Goal: Check status: Check status

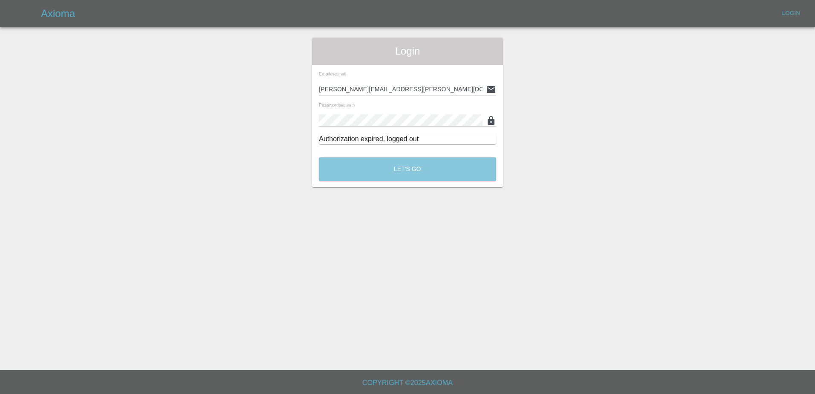
click at [378, 174] on button "Let's Go" at bounding box center [407, 168] width 177 height 23
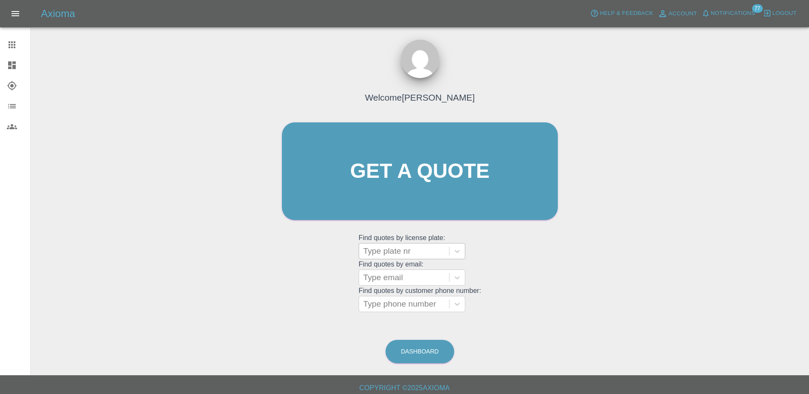
click at [391, 254] on div at bounding box center [403, 251] width 81 height 12
paste input "DT25VZW"
type input "DT25VZW"
click at [383, 276] on div "DT25VZW, Finished" at bounding box center [411, 272] width 107 height 17
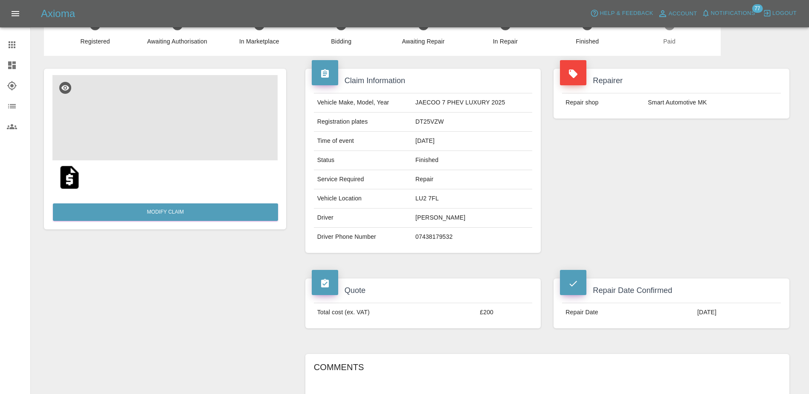
scroll to position [43, 0]
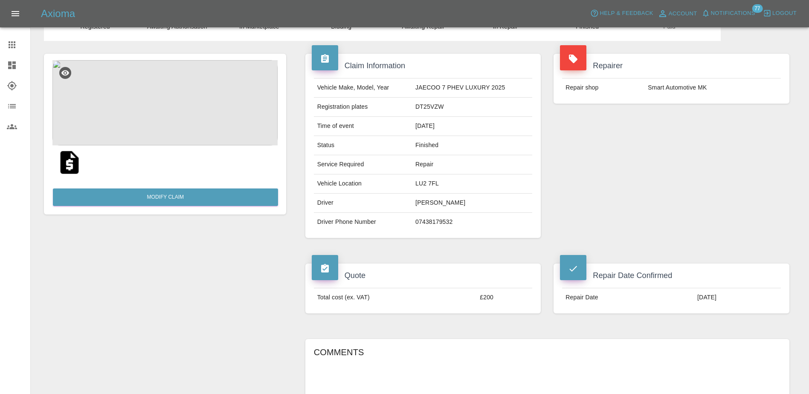
click at [17, 60] on div at bounding box center [19, 65] width 24 height 10
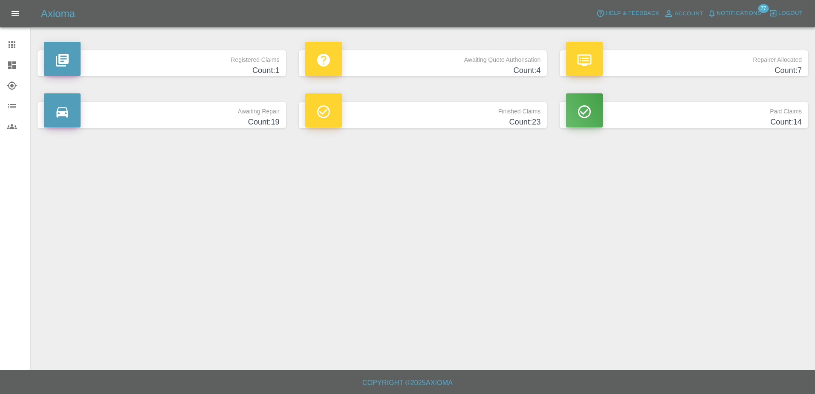
click at [16, 49] on icon at bounding box center [12, 45] width 10 height 10
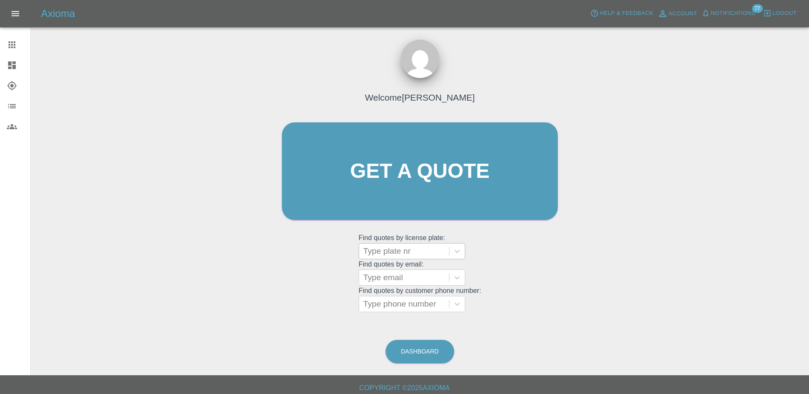
click at [411, 246] on div at bounding box center [403, 251] width 81 height 12
paste input "DW25RUH"
type input "DW25RUH"
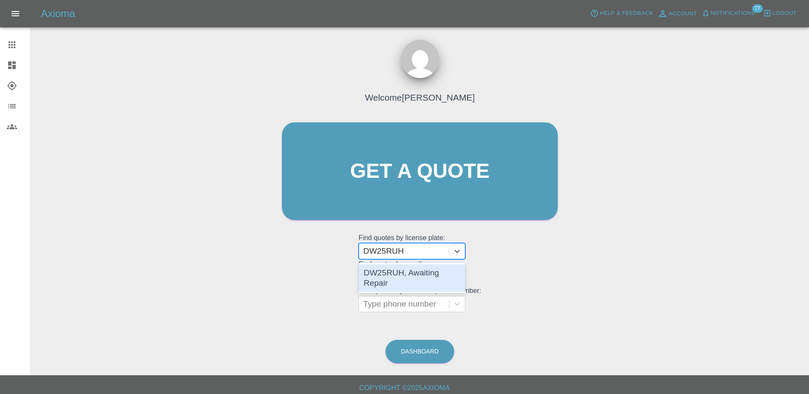
click at [404, 274] on div "DW25RUH, Awaiting Repair" at bounding box center [411, 277] width 107 height 27
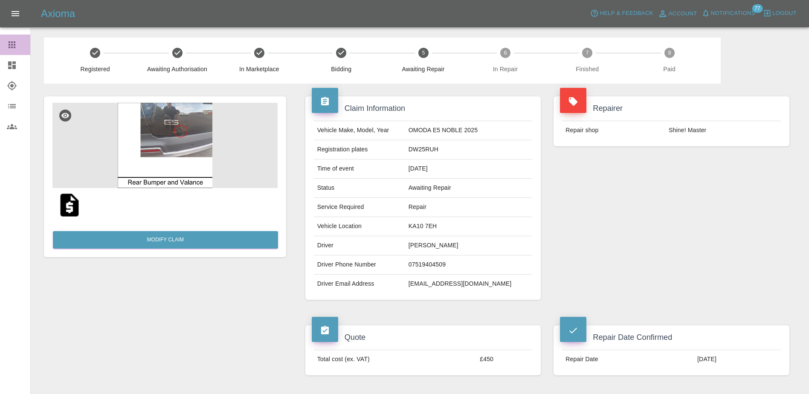
click at [2, 36] on link "Claims" at bounding box center [15, 45] width 30 height 20
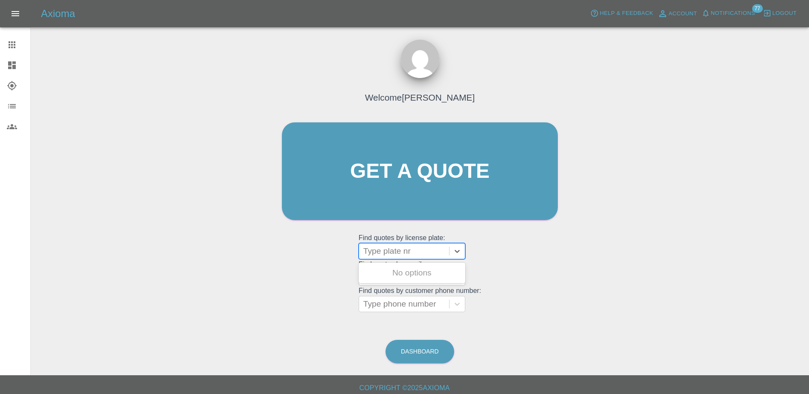
click at [390, 249] on div at bounding box center [403, 251] width 81 height 12
paste input "HN75FNU"
type input "HN75FNU"
click at [402, 271] on div "HN75FNU, Awaiting Repair" at bounding box center [411, 277] width 107 height 27
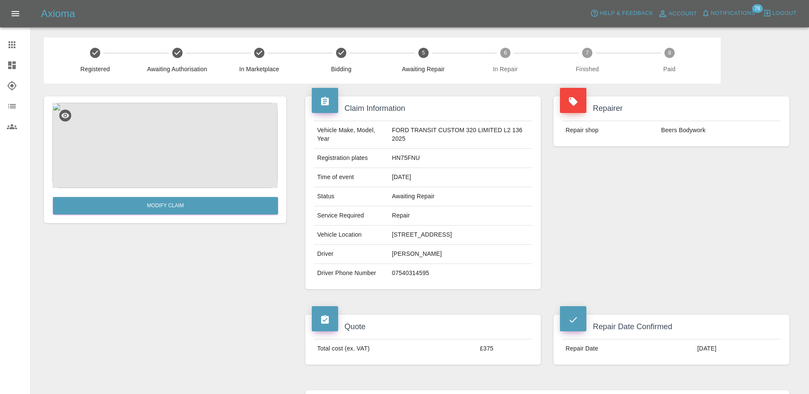
drag, startPoint x: 9, startPoint y: 40, endPoint x: 42, endPoint y: 53, distance: 35.1
click at [10, 41] on icon at bounding box center [12, 45] width 10 height 10
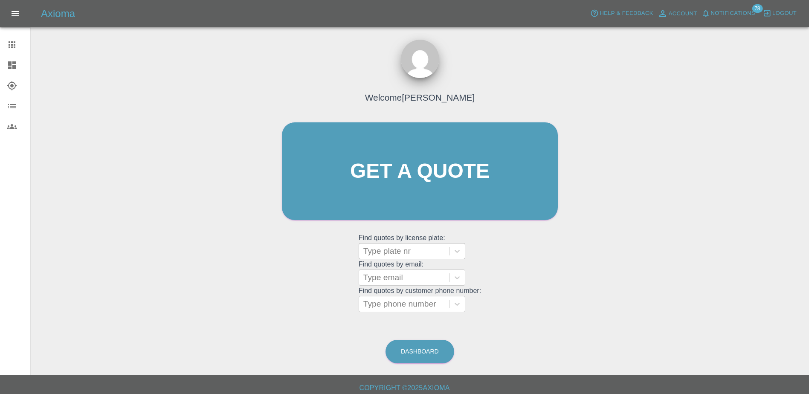
click at [395, 253] on div at bounding box center [403, 251] width 81 height 12
paste input "DV75NGG"
type input "DV75NGG"
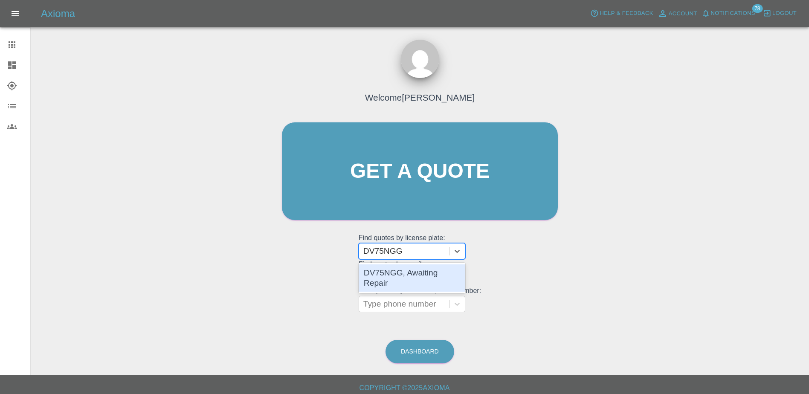
click at [405, 272] on div "DV75NGG, Awaiting Repair" at bounding box center [411, 277] width 107 height 27
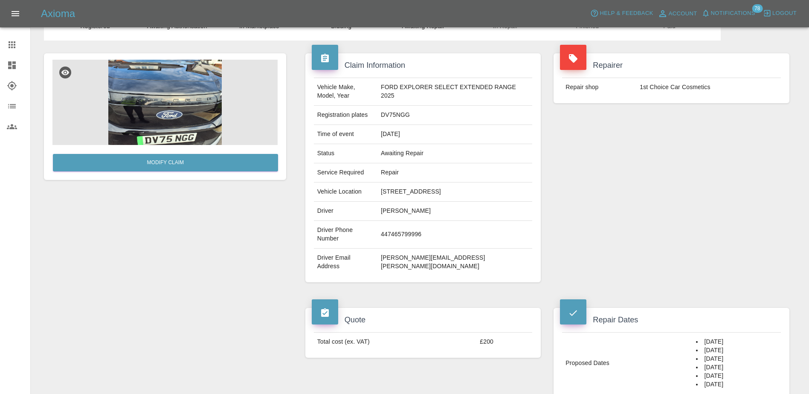
scroll to position [85, 0]
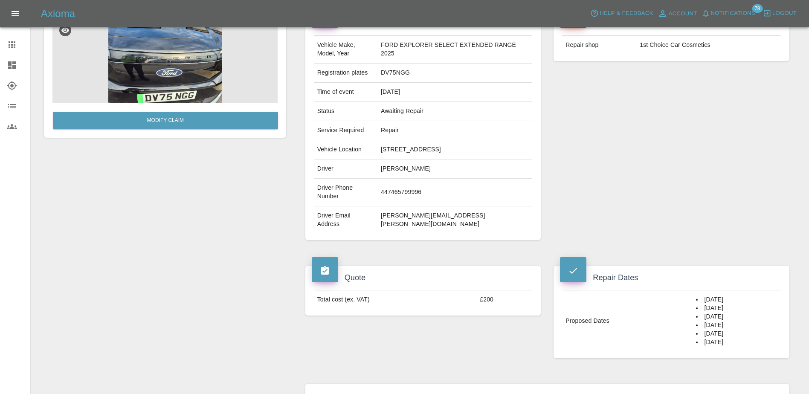
click at [14, 48] on icon at bounding box center [12, 44] width 7 height 7
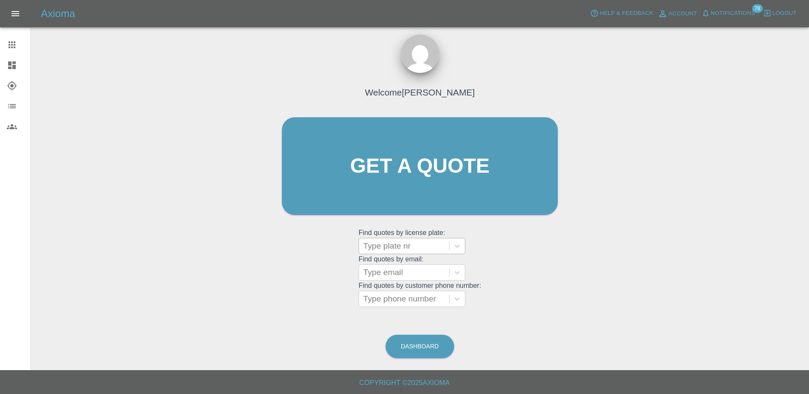
click at [390, 246] on div at bounding box center [403, 246] width 81 height 12
paste input "HV75FPN"
type input "HV75FPN"
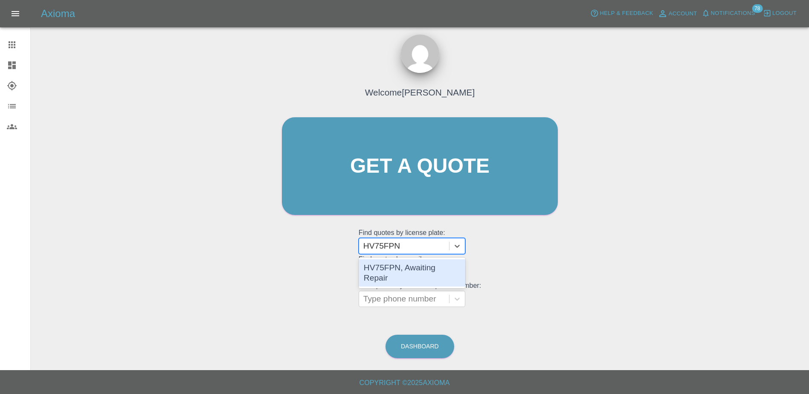
click at [398, 268] on div "HV75FPN, Awaiting Repair" at bounding box center [411, 272] width 107 height 27
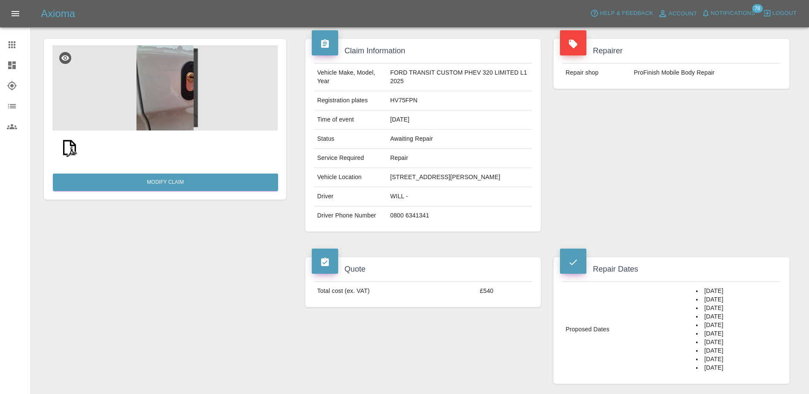
scroll to position [43, 0]
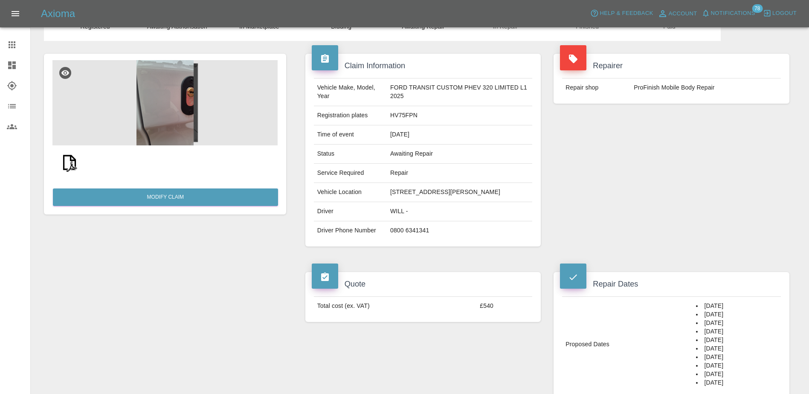
click at [738, 12] on span "Notifications" at bounding box center [733, 14] width 44 height 10
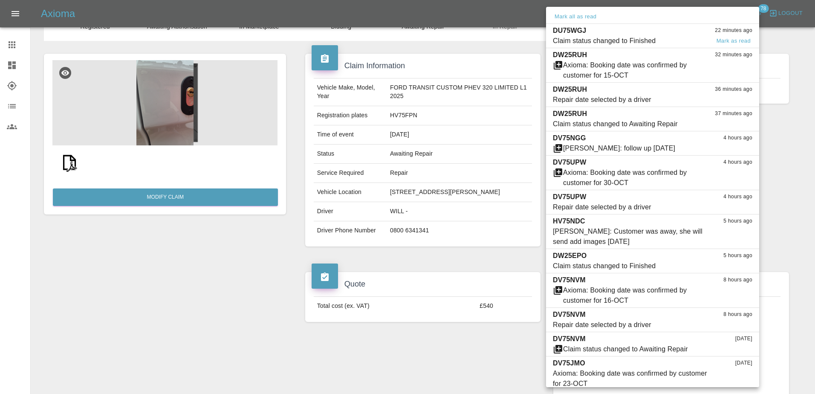
click at [661, 41] on span "Claim status changed to Finished" at bounding box center [631, 41] width 157 height 10
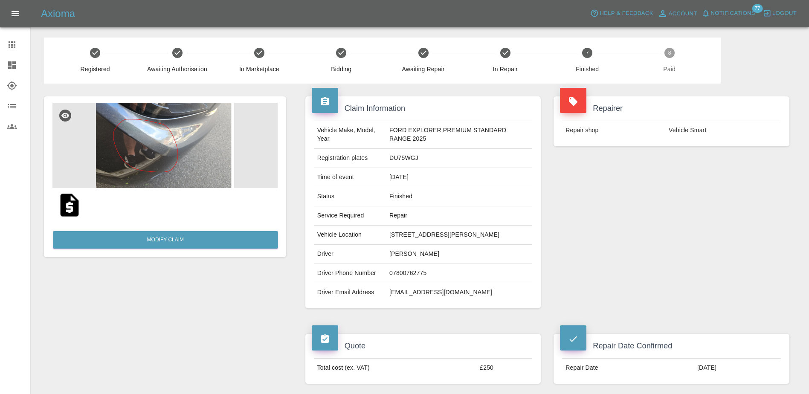
click at [403, 154] on td "DU75WGJ" at bounding box center [459, 158] width 146 height 19
copy td "DU75WGJ"
click at [731, 9] on span "Notifications" at bounding box center [733, 14] width 44 height 10
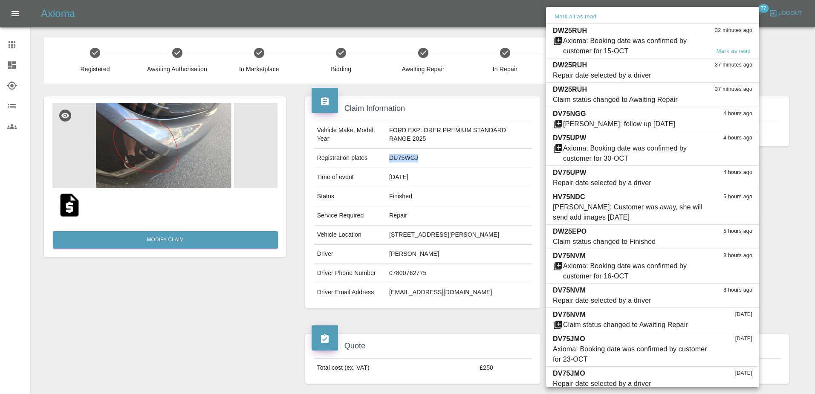
click at [607, 48] on div "Axioma: Booking date was confirmed by customer for 15-OCT" at bounding box center [636, 46] width 147 height 20
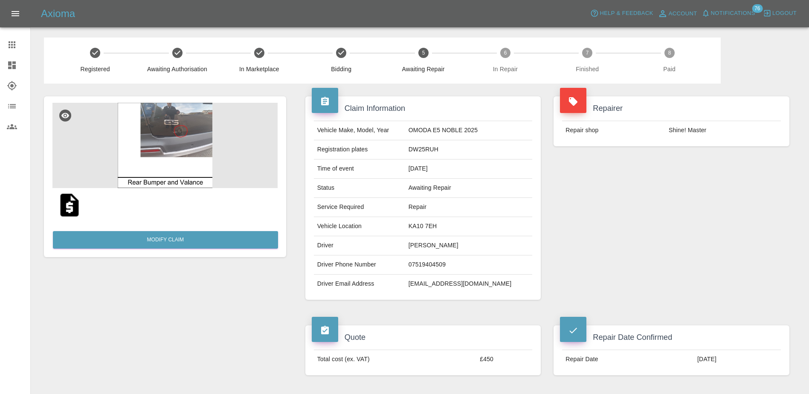
click at [445, 145] on td "DW25RUH" at bounding box center [468, 149] width 127 height 19
copy td "DW25RUH"
click at [723, 7] on button "Notifications" at bounding box center [728, 13] width 58 height 13
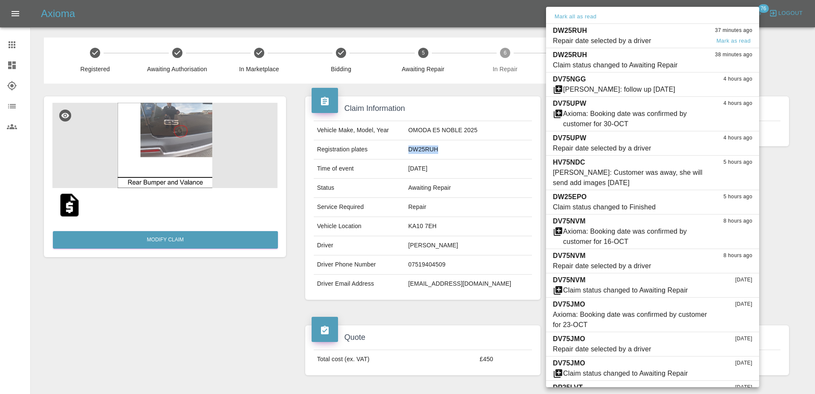
click at [666, 27] on div "DW25RUH 37 minutes ago" at bounding box center [652, 31] width 199 height 10
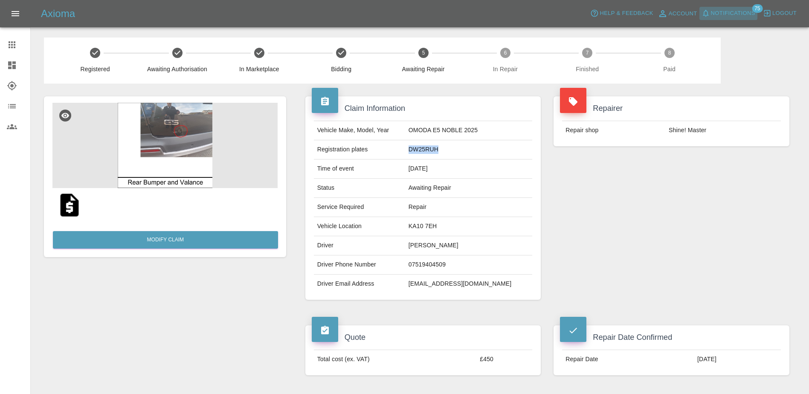
click at [737, 12] on span "Notifications" at bounding box center [733, 14] width 44 height 10
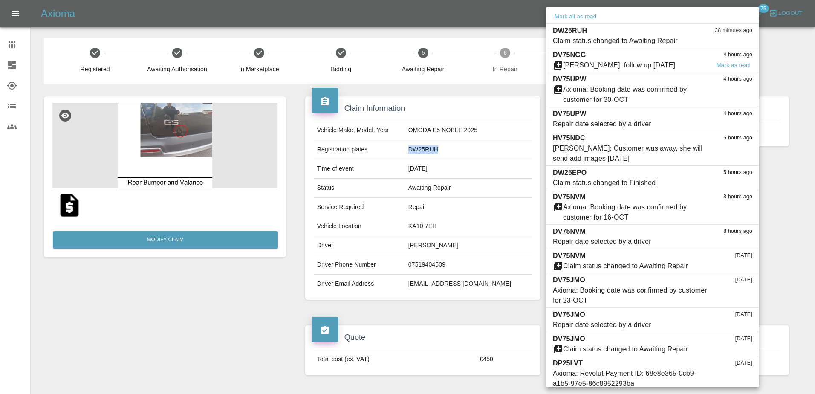
click at [688, 55] on div "DV75NGG 4 hours ago" at bounding box center [652, 55] width 199 height 10
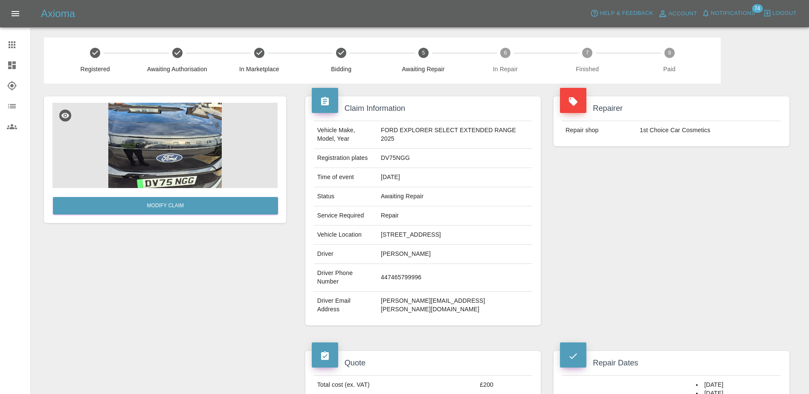
click at [736, 10] on span "Notifications" at bounding box center [733, 14] width 44 height 10
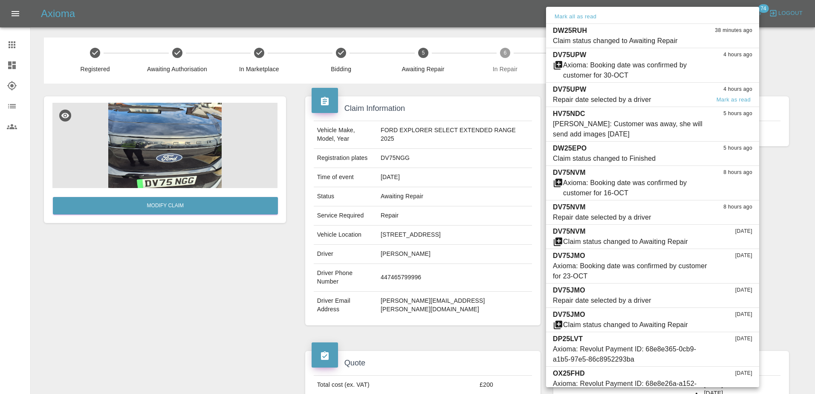
click at [677, 87] on div "DV75UPW 4 hours ago" at bounding box center [652, 89] width 199 height 10
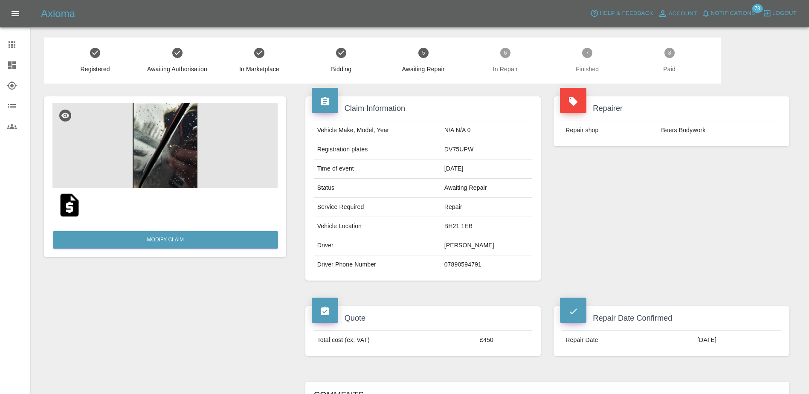
click at [724, 17] on span "Notifications" at bounding box center [733, 14] width 44 height 10
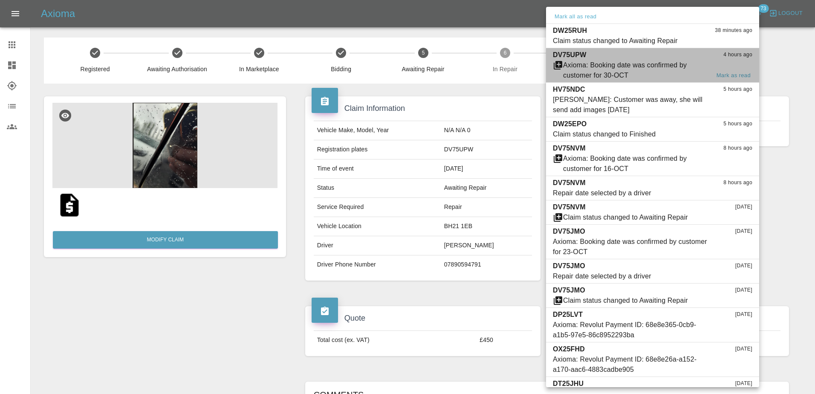
click at [647, 65] on div "Axioma: Booking date was confirmed by customer for 30-OCT" at bounding box center [636, 70] width 147 height 20
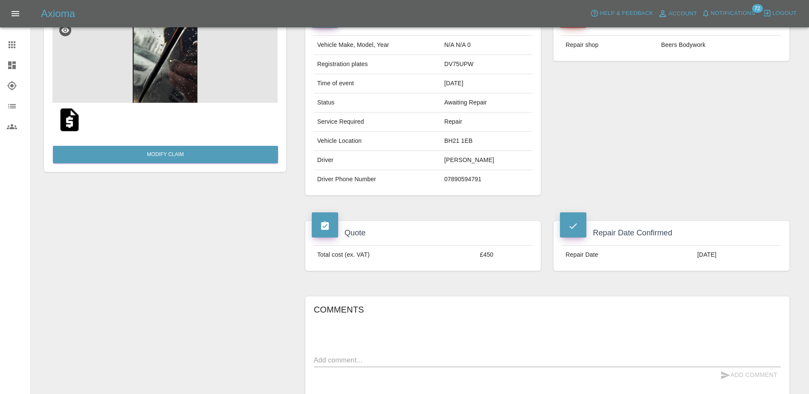
scroll to position [43, 0]
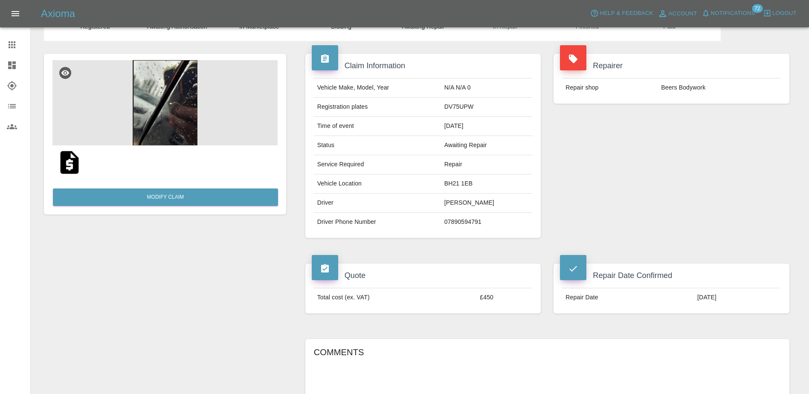
click at [472, 104] on td "DV75UPW" at bounding box center [487, 107] width 92 height 19
copy td "DV75UPW"
click at [0, 32] on nav "Claims Dashboard Explorer Organization Users" at bounding box center [15, 85] width 30 height 109
click at [17, 72] on link "Dashboard" at bounding box center [15, 65] width 30 height 20
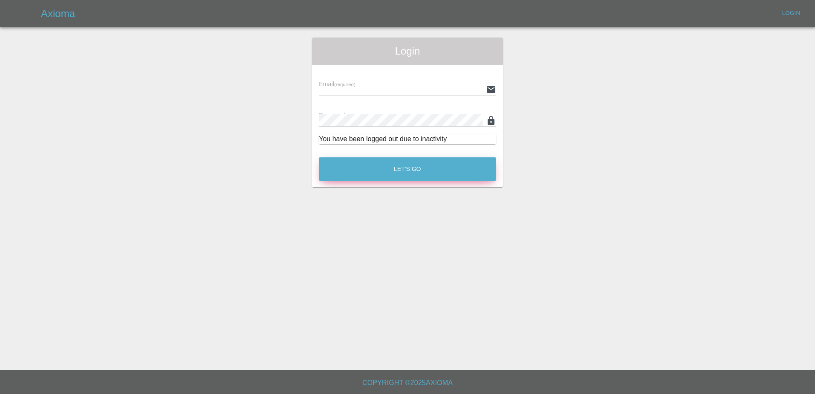
type input "[PERSON_NAME][EMAIL_ADDRESS][PERSON_NAME][DOMAIN_NAME]"
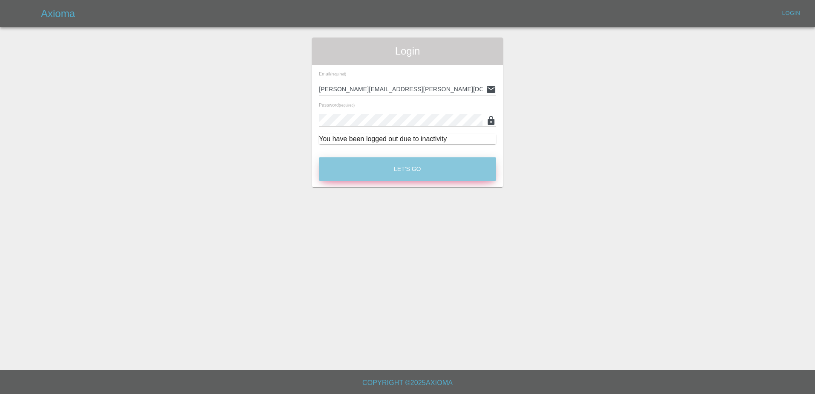
click at [372, 162] on button "Let's Go" at bounding box center [407, 168] width 177 height 23
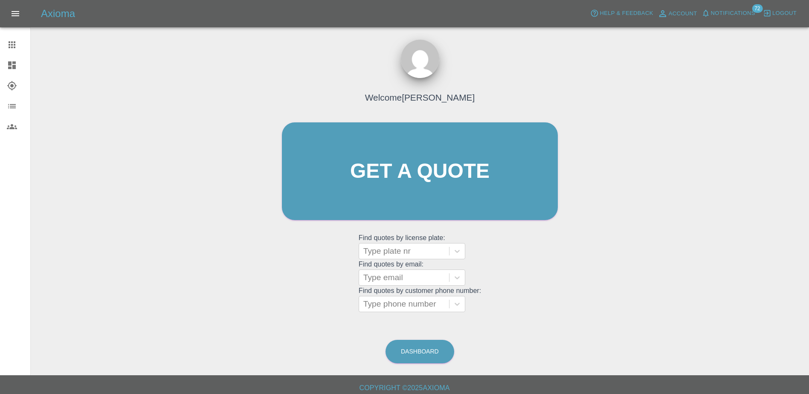
click at [7, 49] on icon at bounding box center [12, 45] width 10 height 10
click at [378, 254] on div at bounding box center [403, 251] width 81 height 12
paste input "DT25JHU"
type input "DT25JHU"
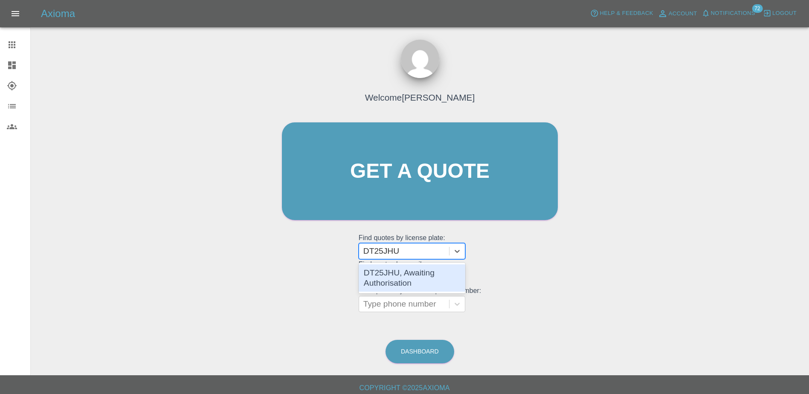
click at [398, 271] on div "DT25JHU, Awaiting Authorisation" at bounding box center [411, 277] width 107 height 27
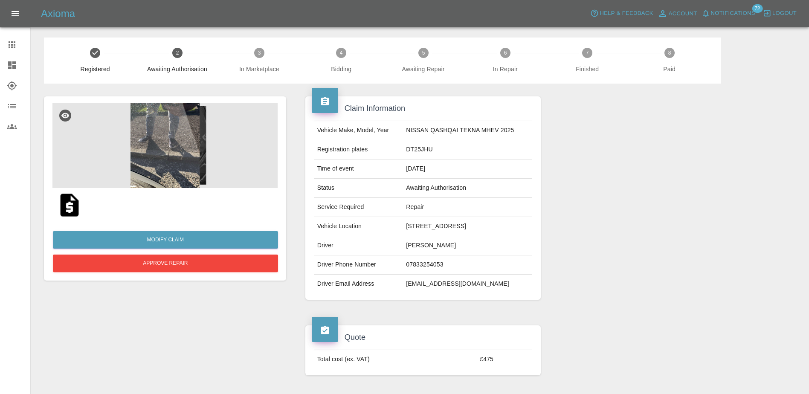
click at [171, 137] on img at bounding box center [164, 145] width 225 height 85
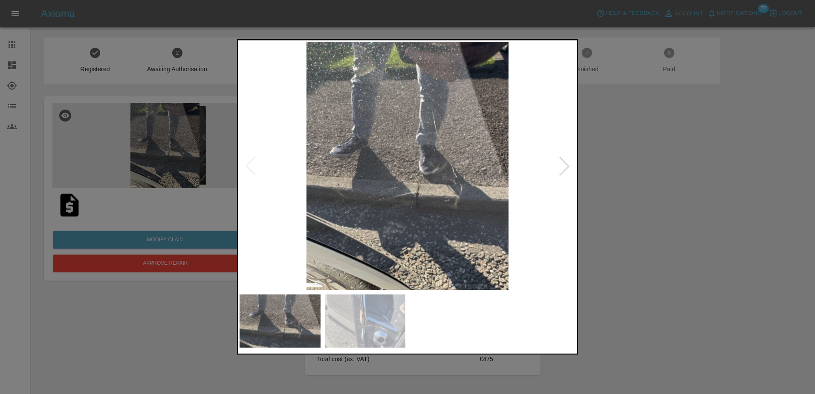
click at [560, 163] on div at bounding box center [564, 165] width 19 height 19
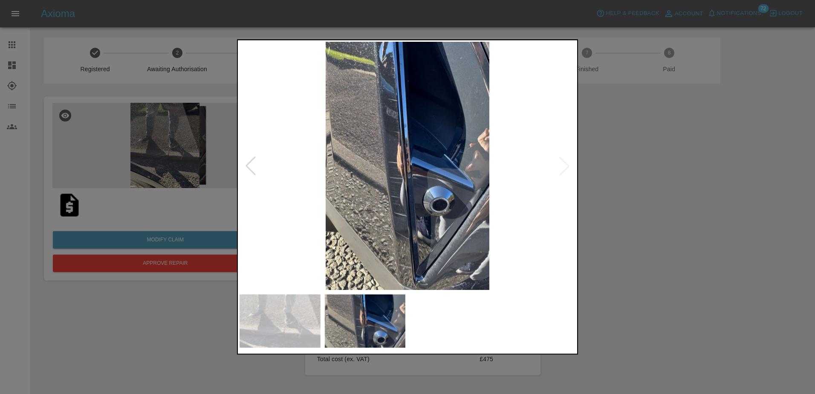
click at [632, 188] on div at bounding box center [407, 197] width 815 height 394
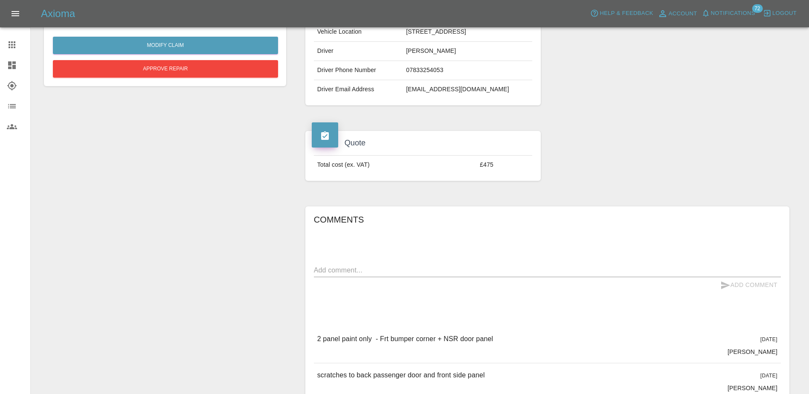
scroll to position [256, 0]
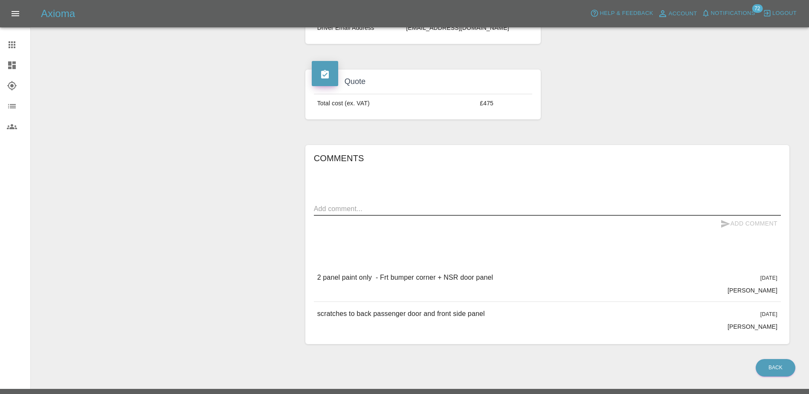
drag, startPoint x: 527, startPoint y: 244, endPoint x: 464, endPoint y: 207, distance: 73.5
click at [464, 207] on textarea at bounding box center [547, 209] width 467 height 10
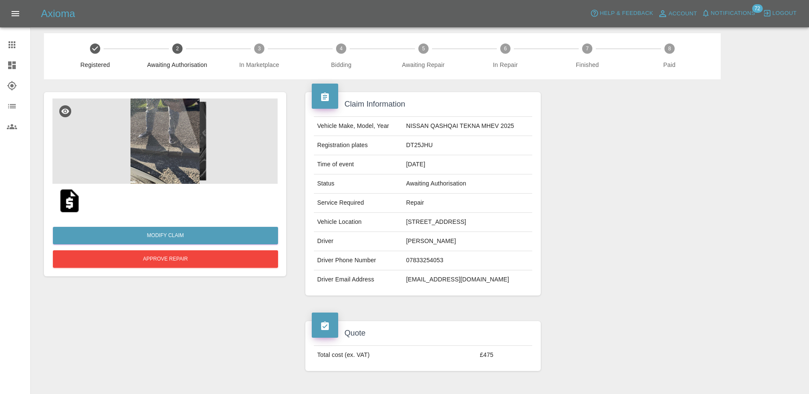
scroll to position [0, 0]
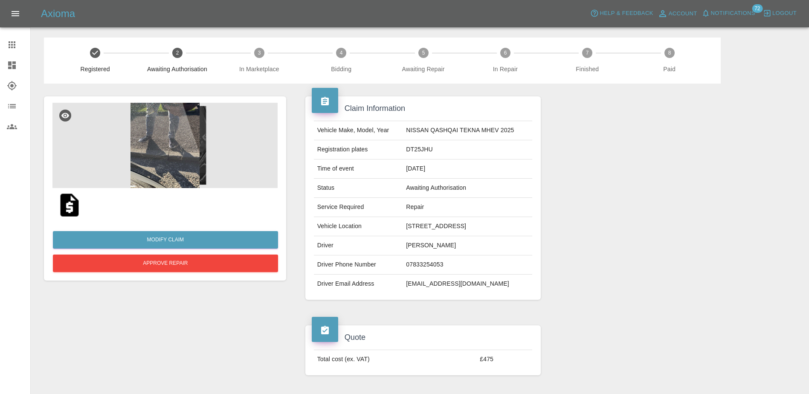
click at [176, 139] on img at bounding box center [164, 145] width 225 height 85
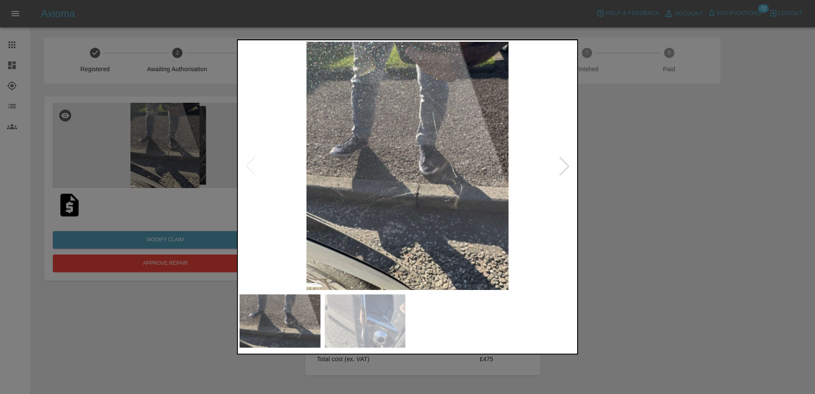
click at [555, 166] on div at bounding box center [564, 165] width 19 height 19
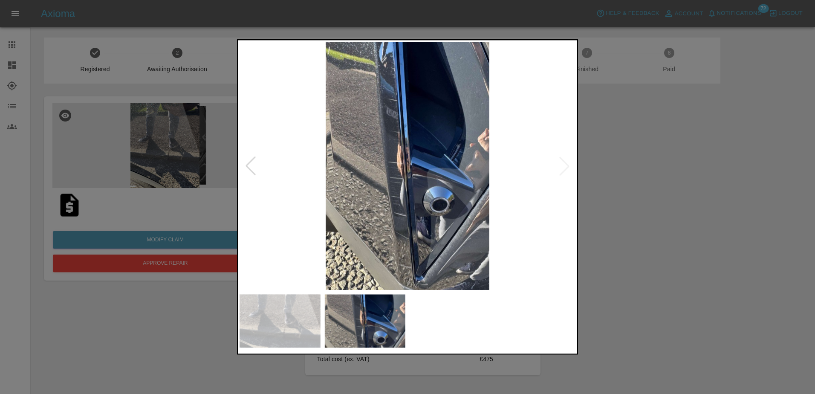
click at [620, 164] on div at bounding box center [407, 197] width 815 height 394
